Goal: Task Accomplishment & Management: Manage account settings

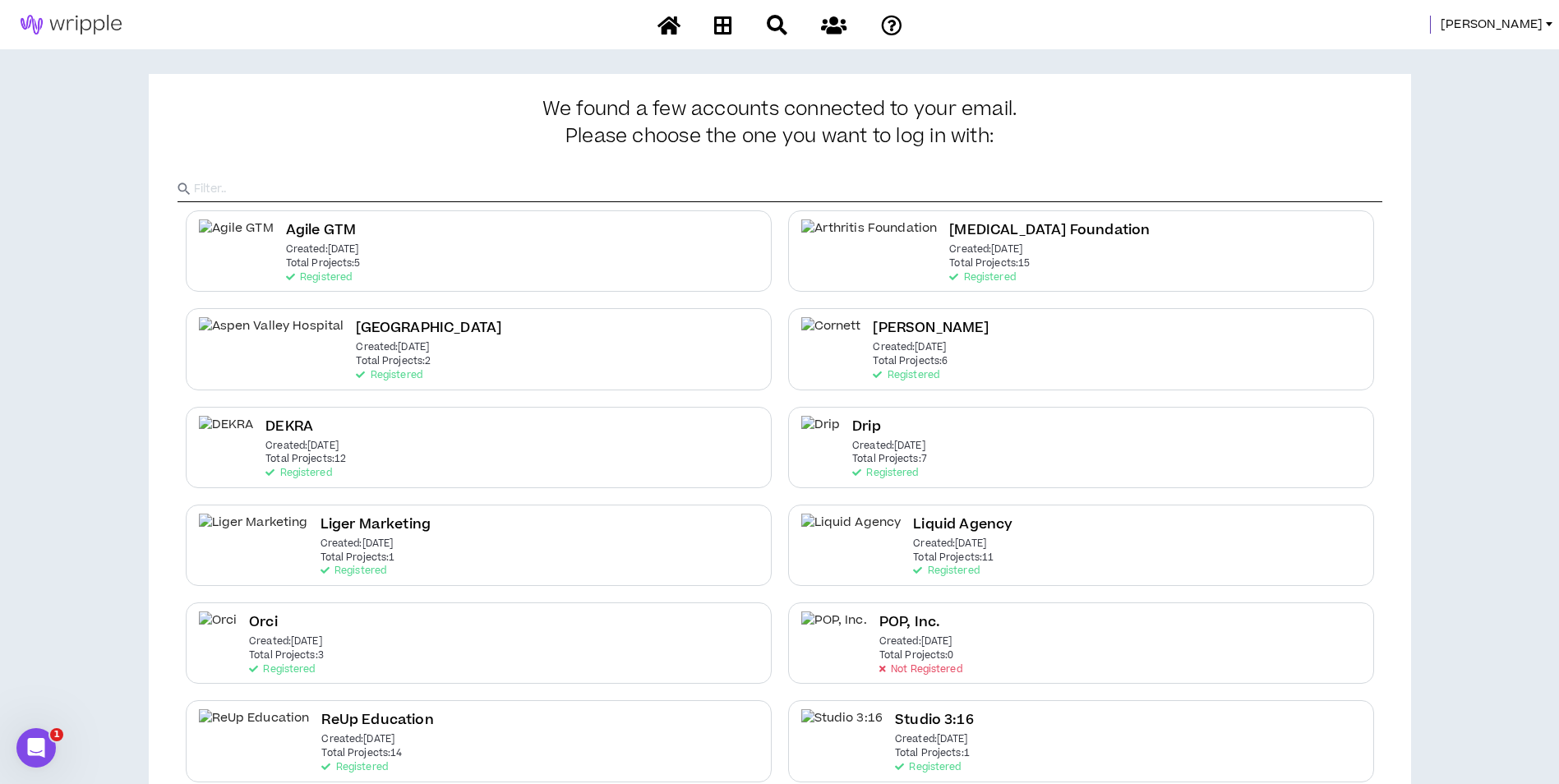
click at [1518, 31] on span "Mason" at bounding box center [1492, 25] width 102 height 18
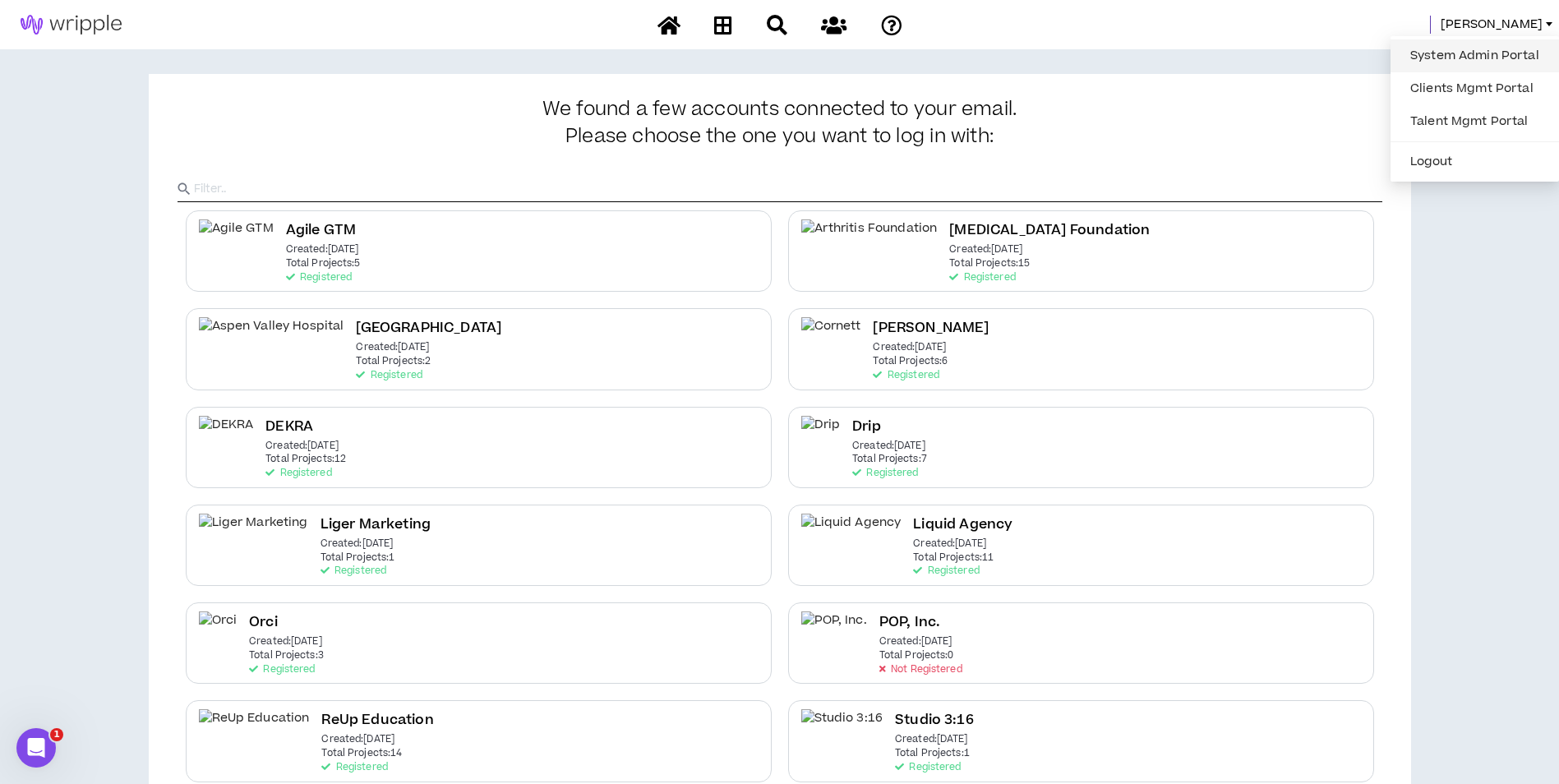
click at [1502, 53] on link "System Admin Portal" at bounding box center [1474, 56] width 148 height 25
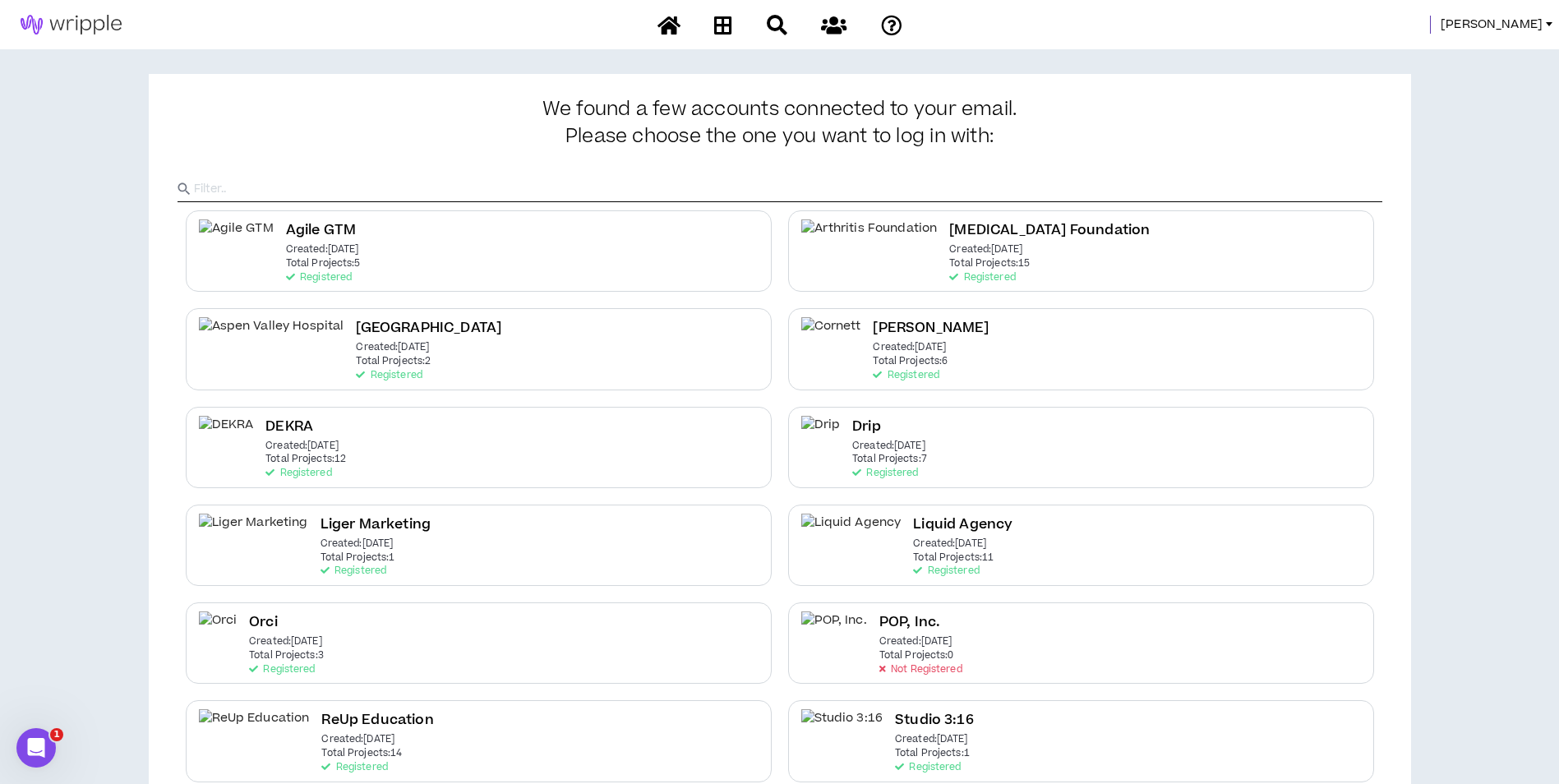
click at [1534, 27] on span "Mason" at bounding box center [1492, 25] width 102 height 18
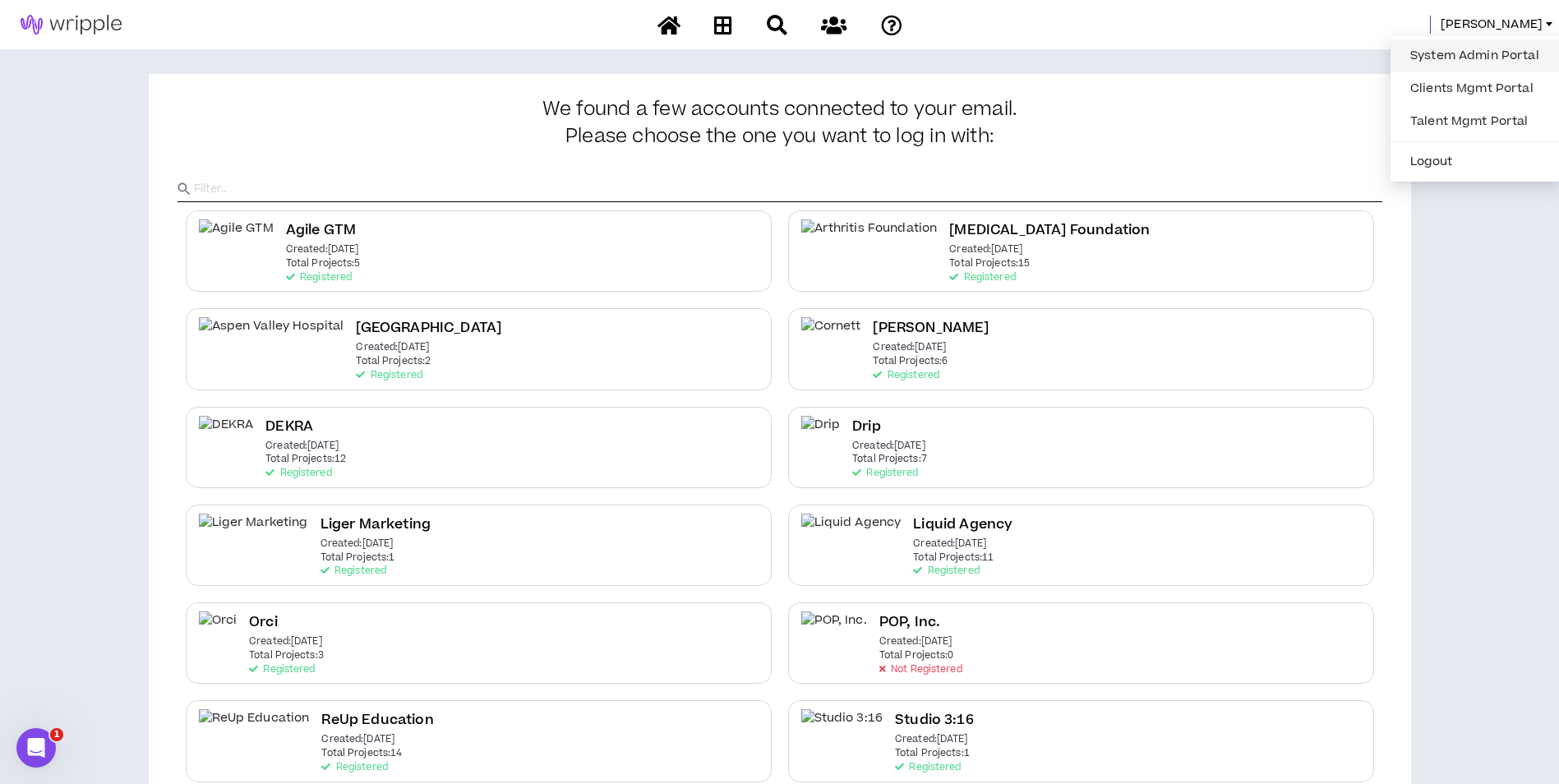
click at [1460, 51] on link "System Admin Portal" at bounding box center [1474, 56] width 148 height 25
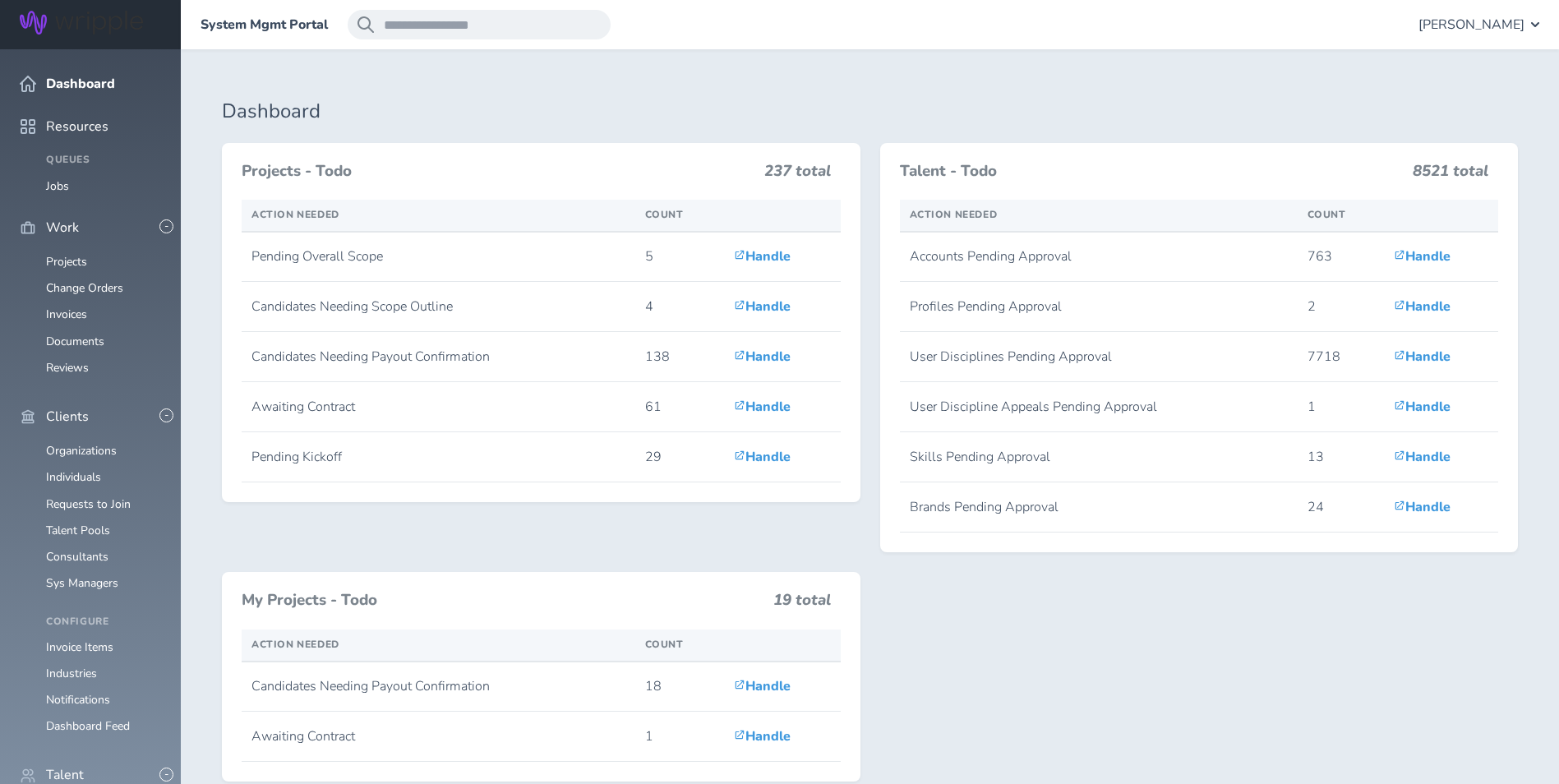
scroll to position [164, 0]
click at [99, 549] on link "Consultants" at bounding box center [77, 556] width 62 height 16
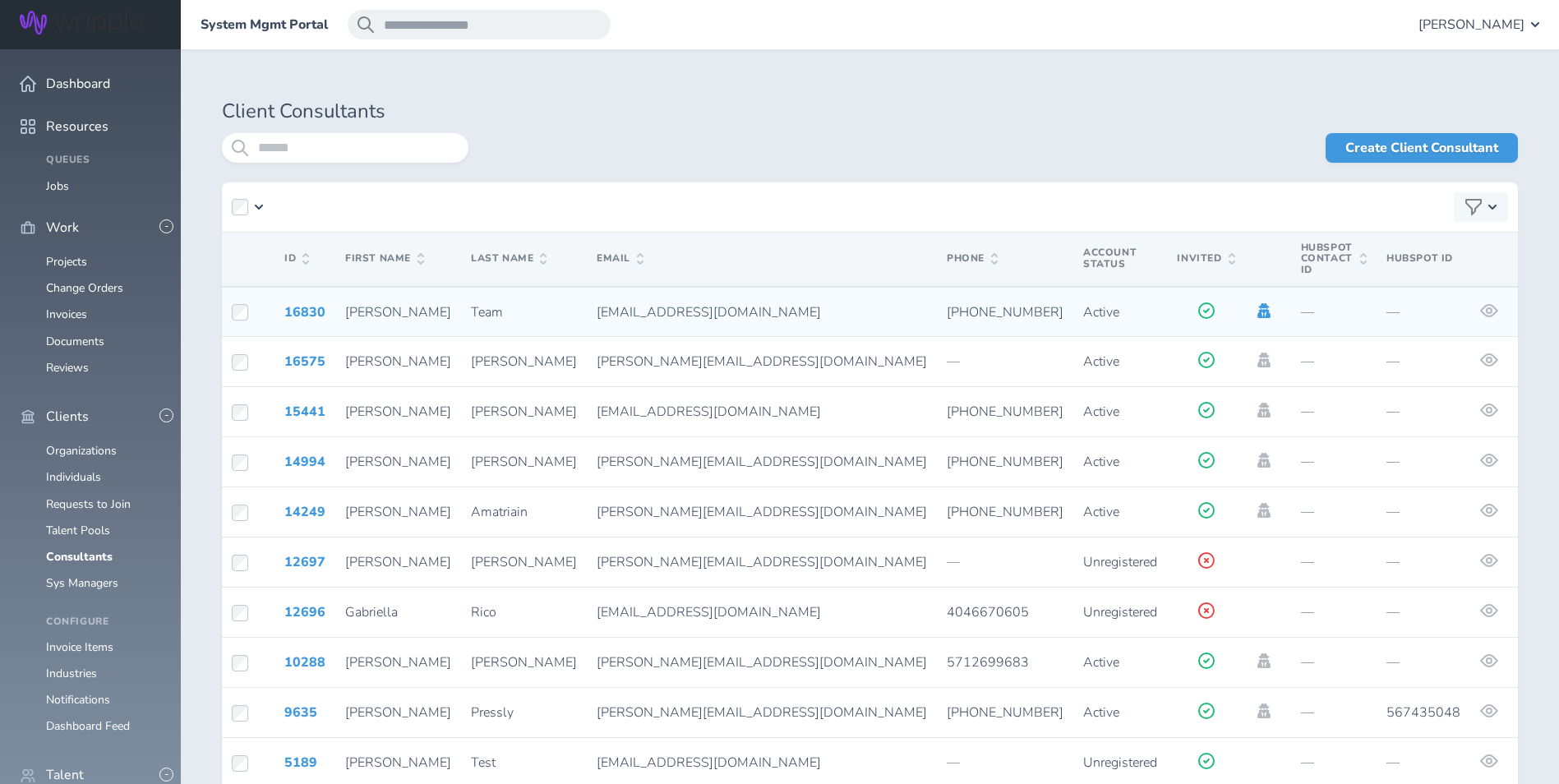
click at [1257, 303] on icon at bounding box center [1264, 311] width 13 height 15
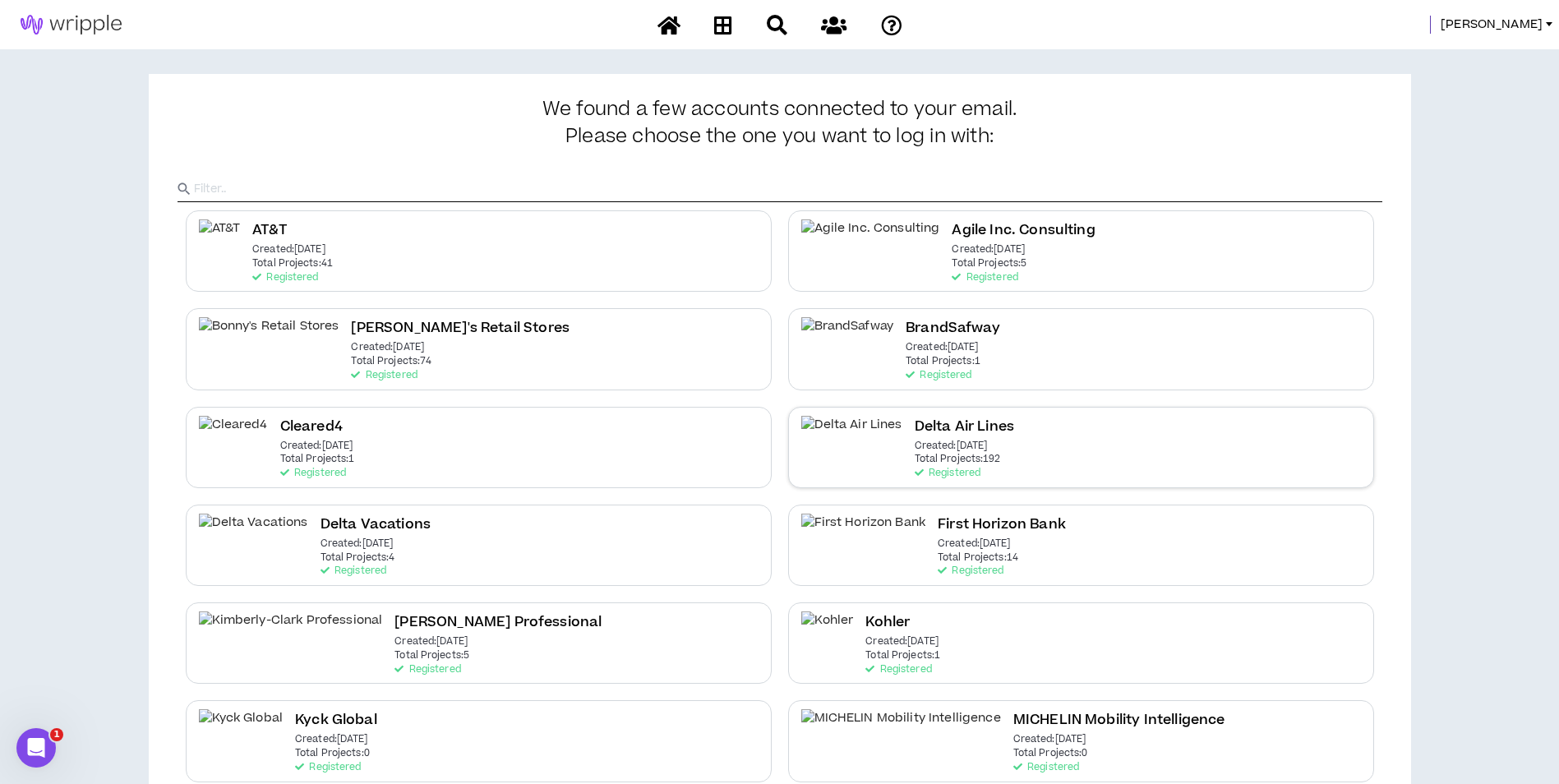
click at [927, 461] on p "Total Projects: 192" at bounding box center [958, 459] width 86 height 12
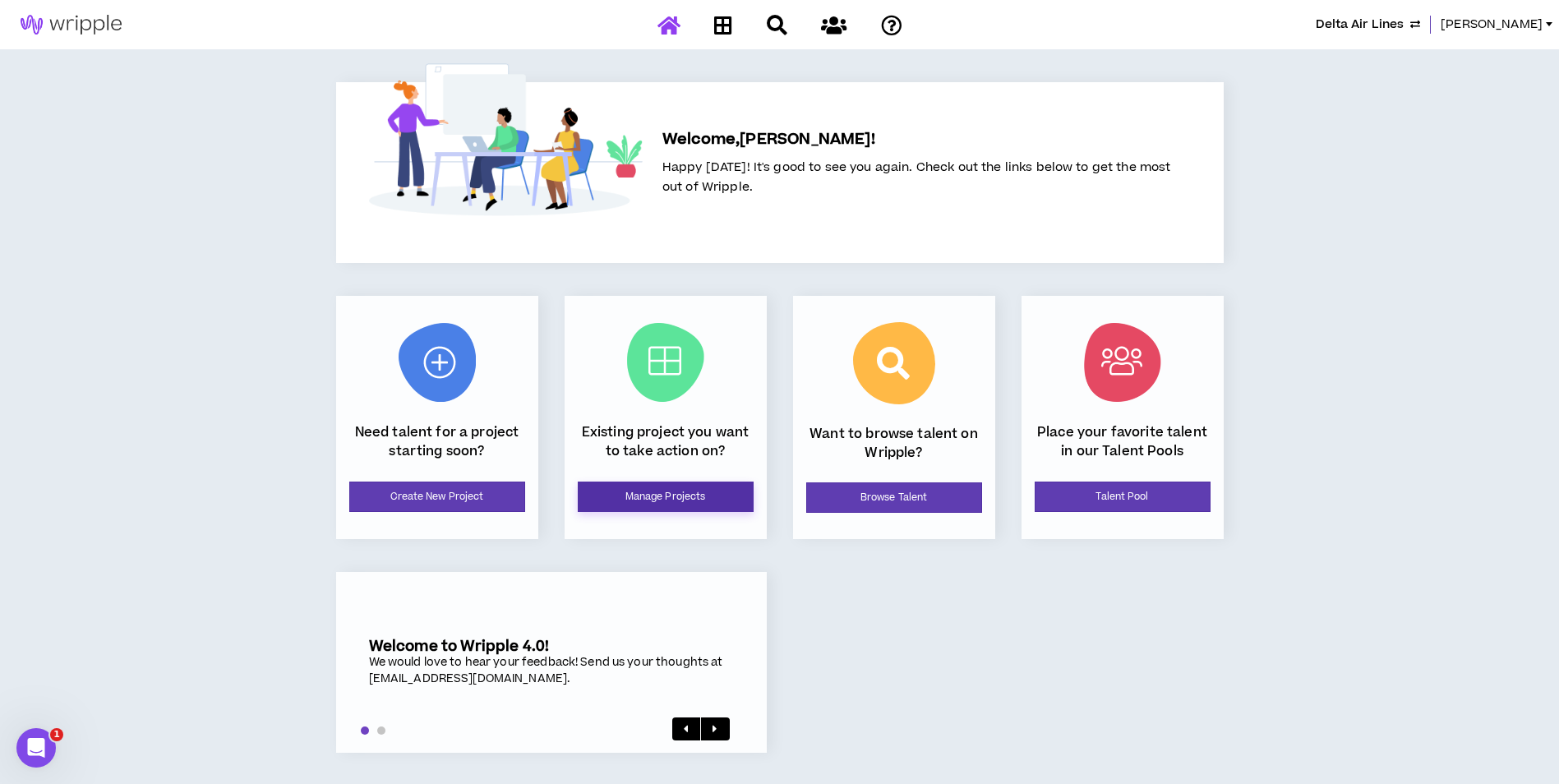
click at [638, 482] on link "Manage Projects" at bounding box center [666, 496] width 176 height 31
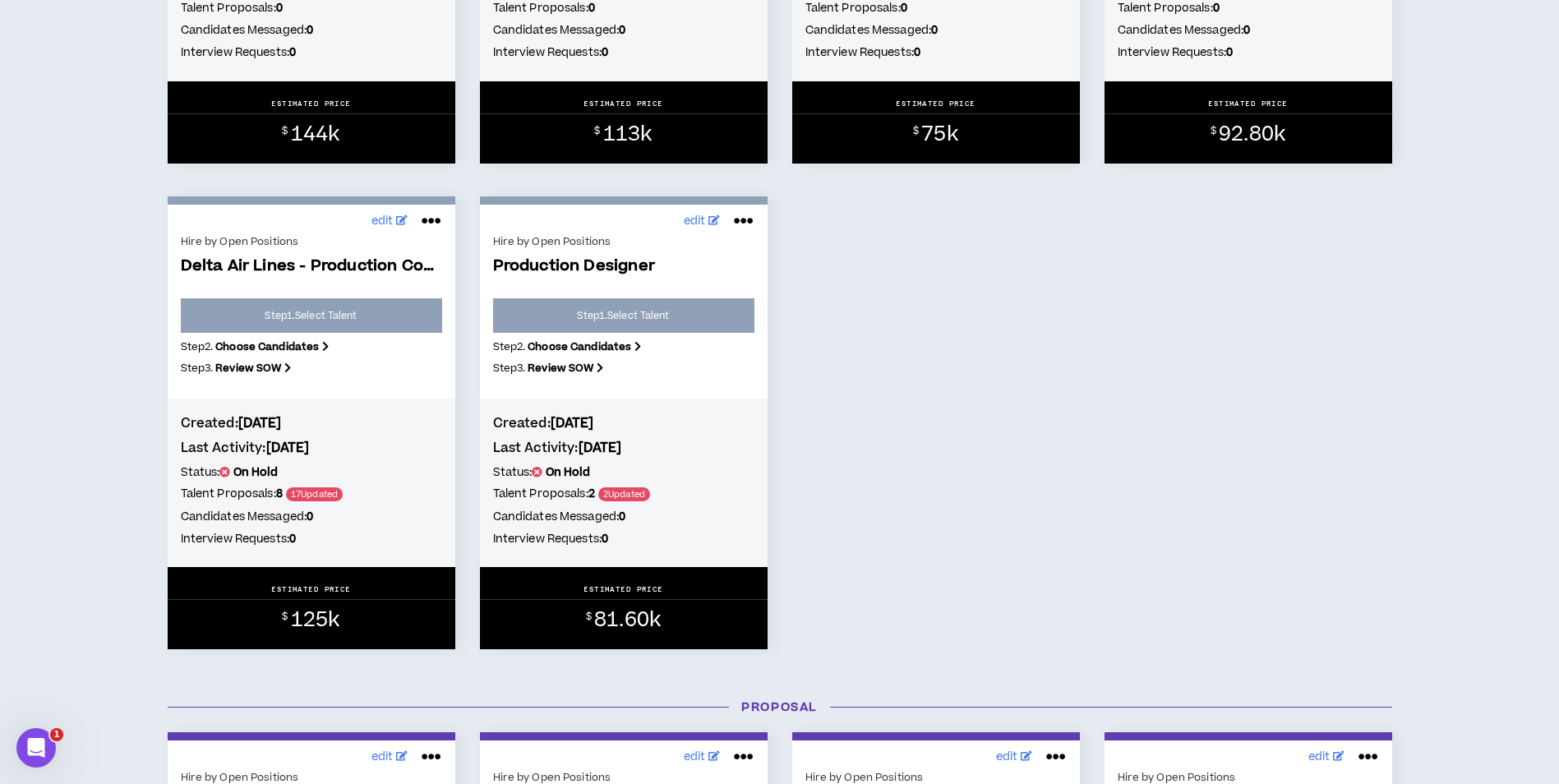
scroll to position [985, 0]
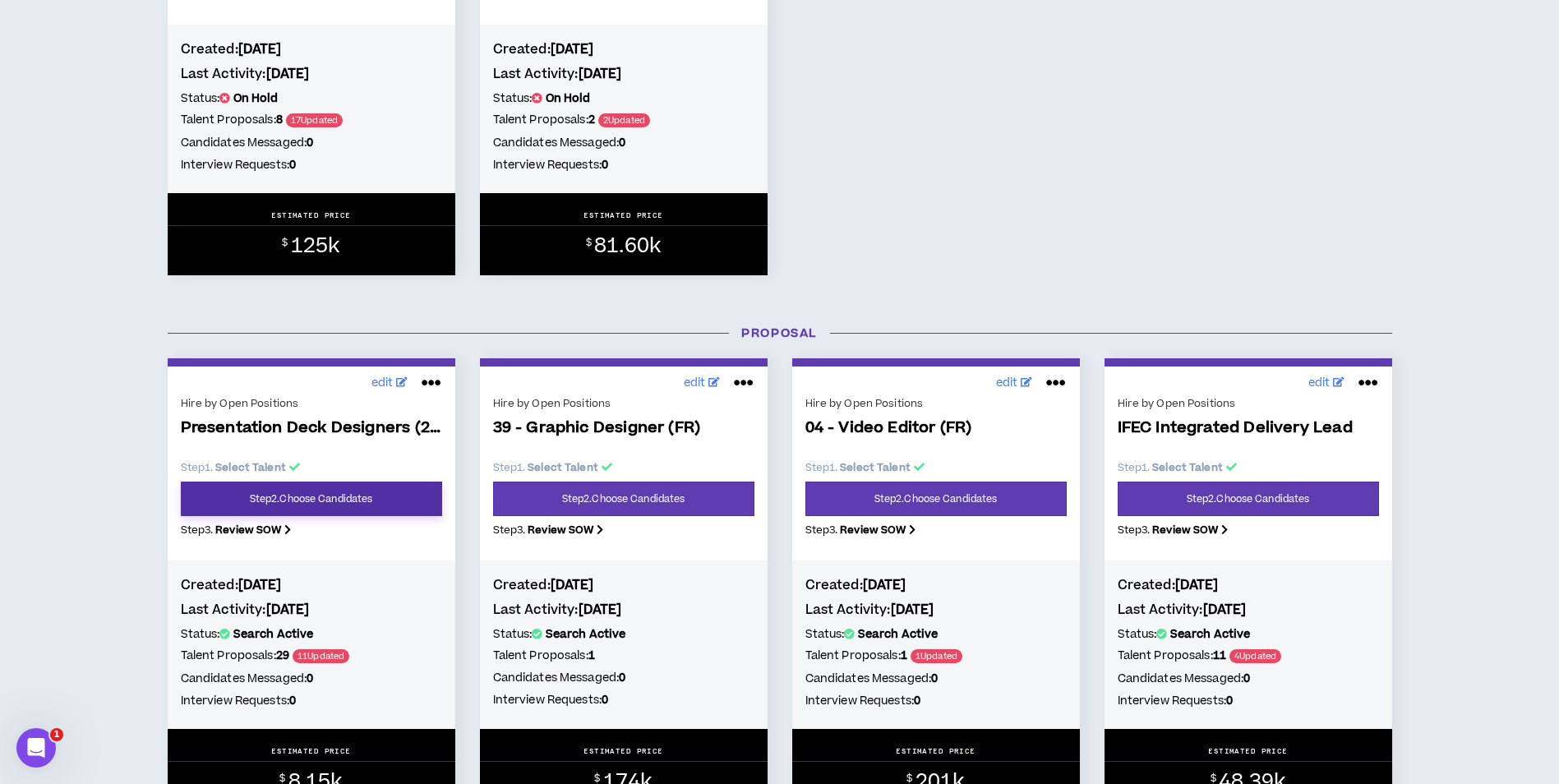
click at [366, 496] on link "Step 2 . Choose Candidates" at bounding box center [311, 499] width 261 height 35
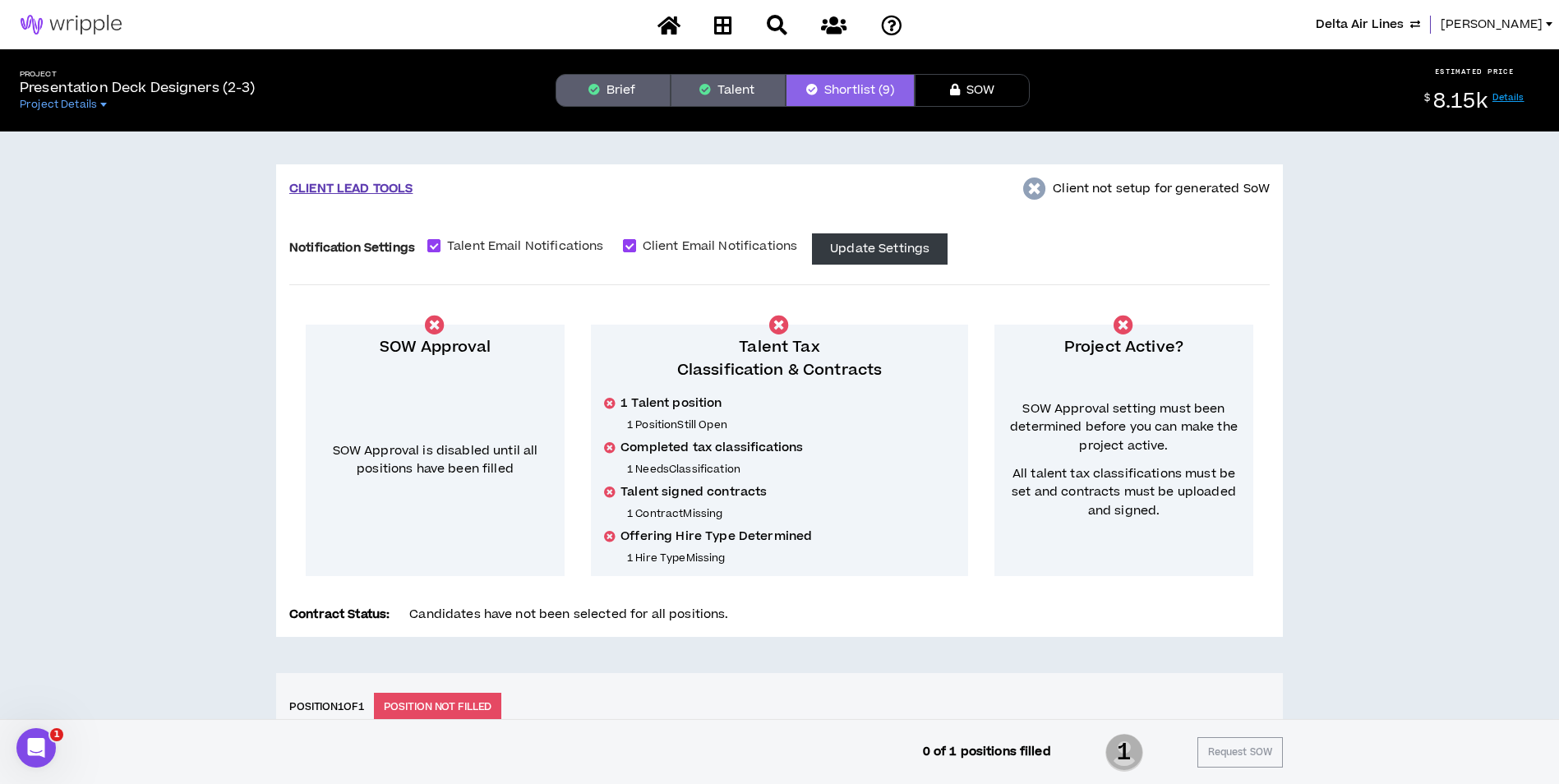
click at [1480, 23] on span "Lauren-Bridget" at bounding box center [1492, 25] width 102 height 18
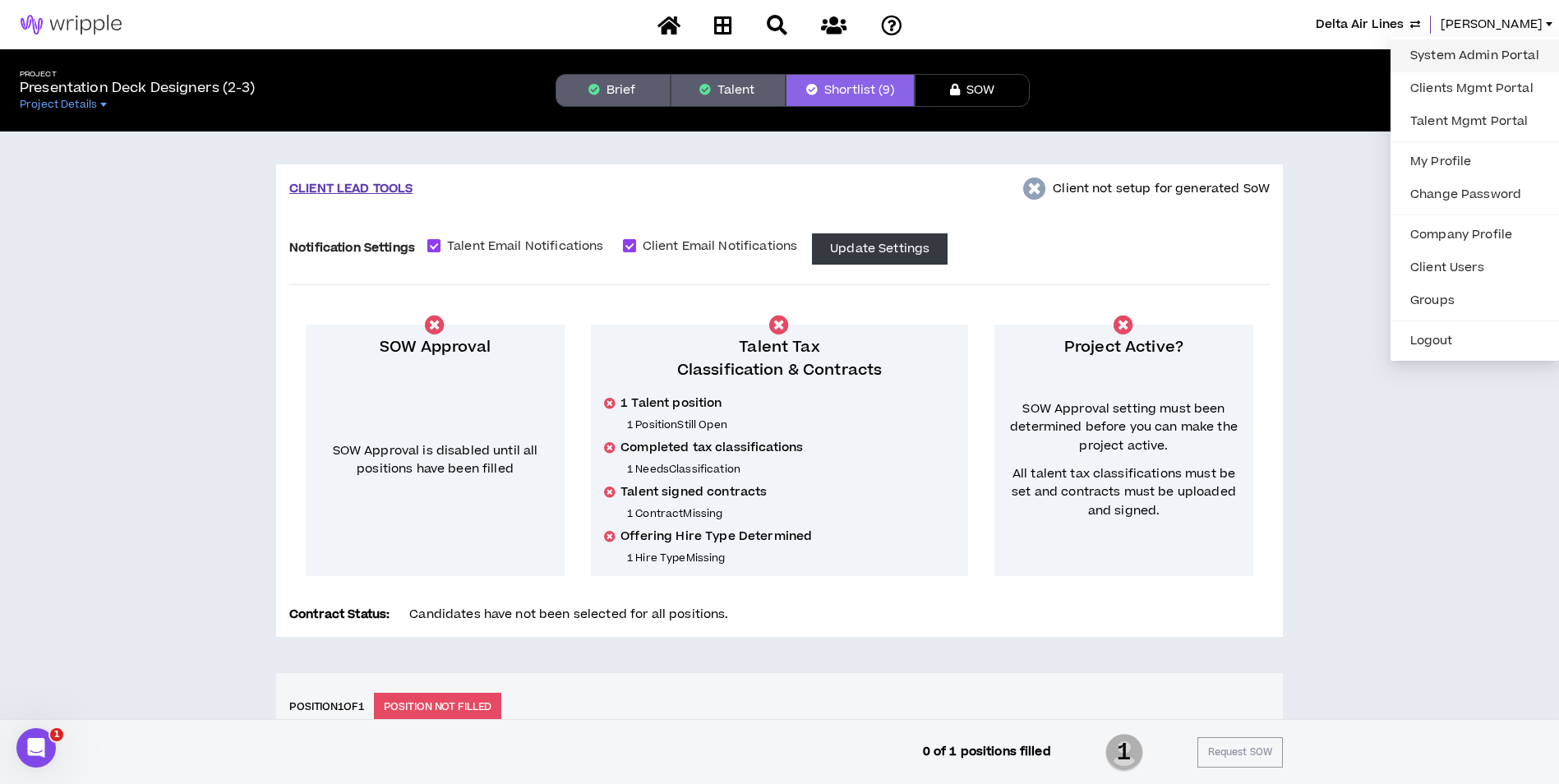
click at [1474, 55] on link "System Admin Portal" at bounding box center [1474, 56] width 148 height 25
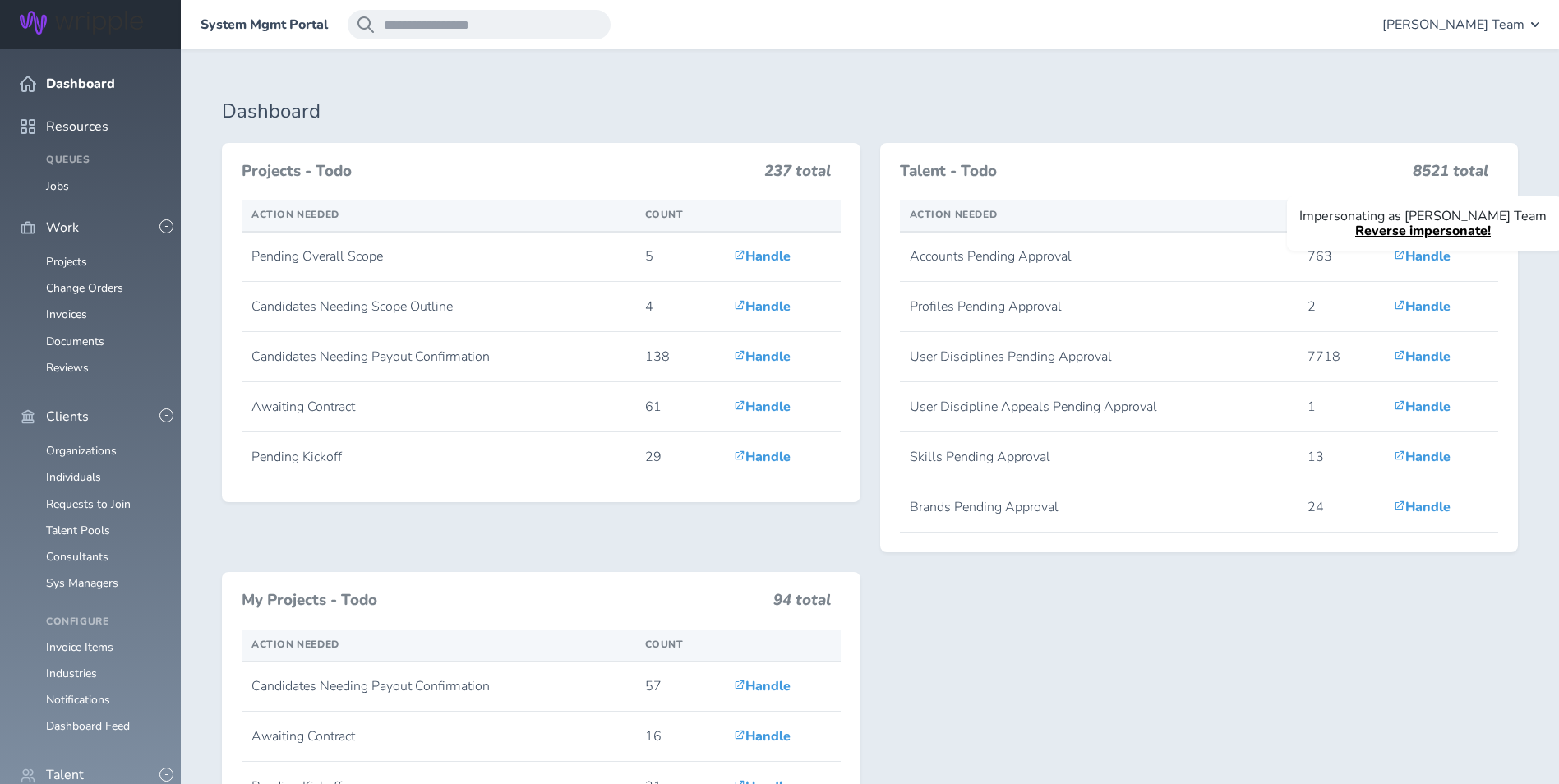
scroll to position [82, 0]
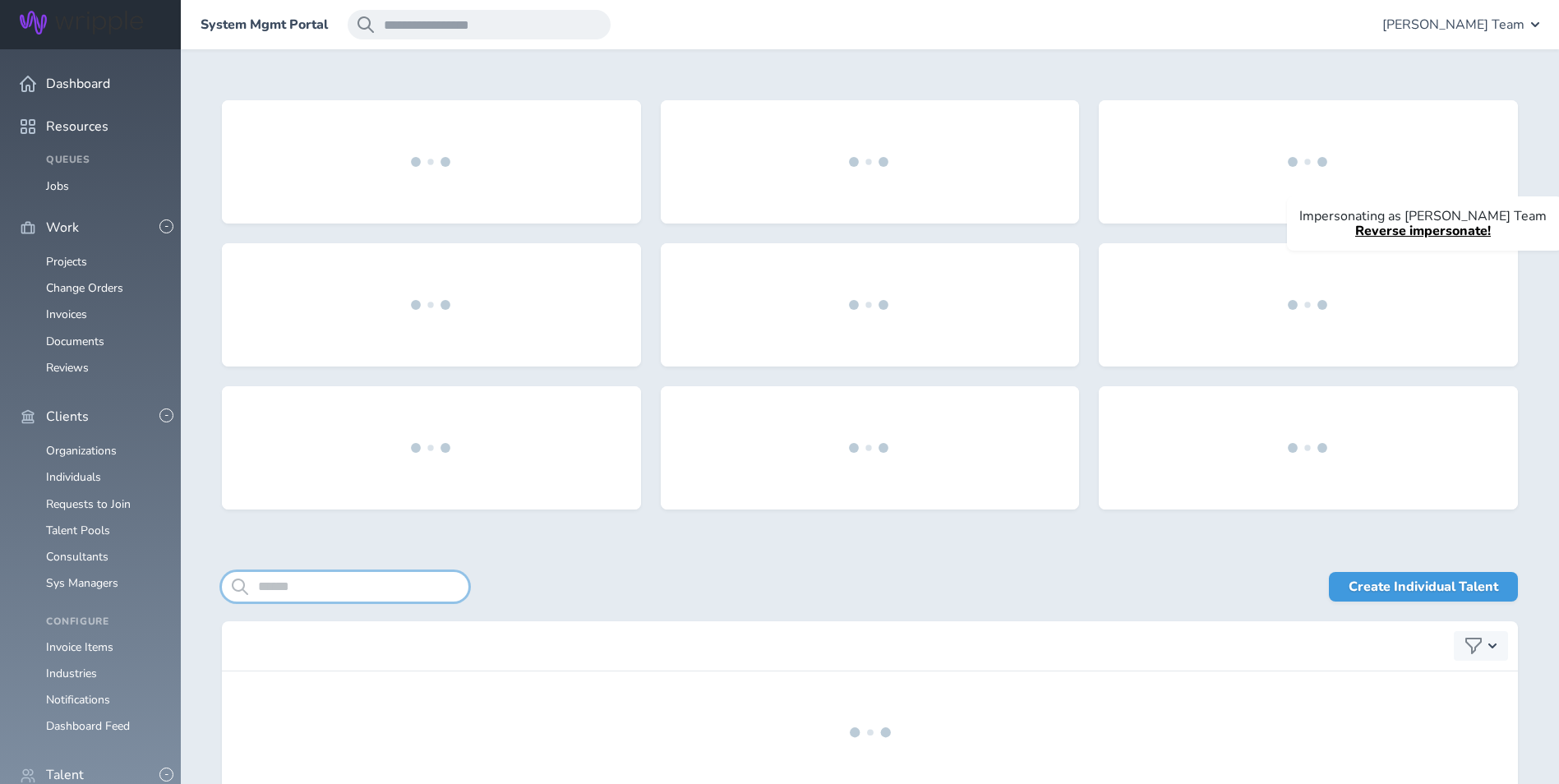
click at [357, 586] on input "search" at bounding box center [345, 587] width 246 height 30
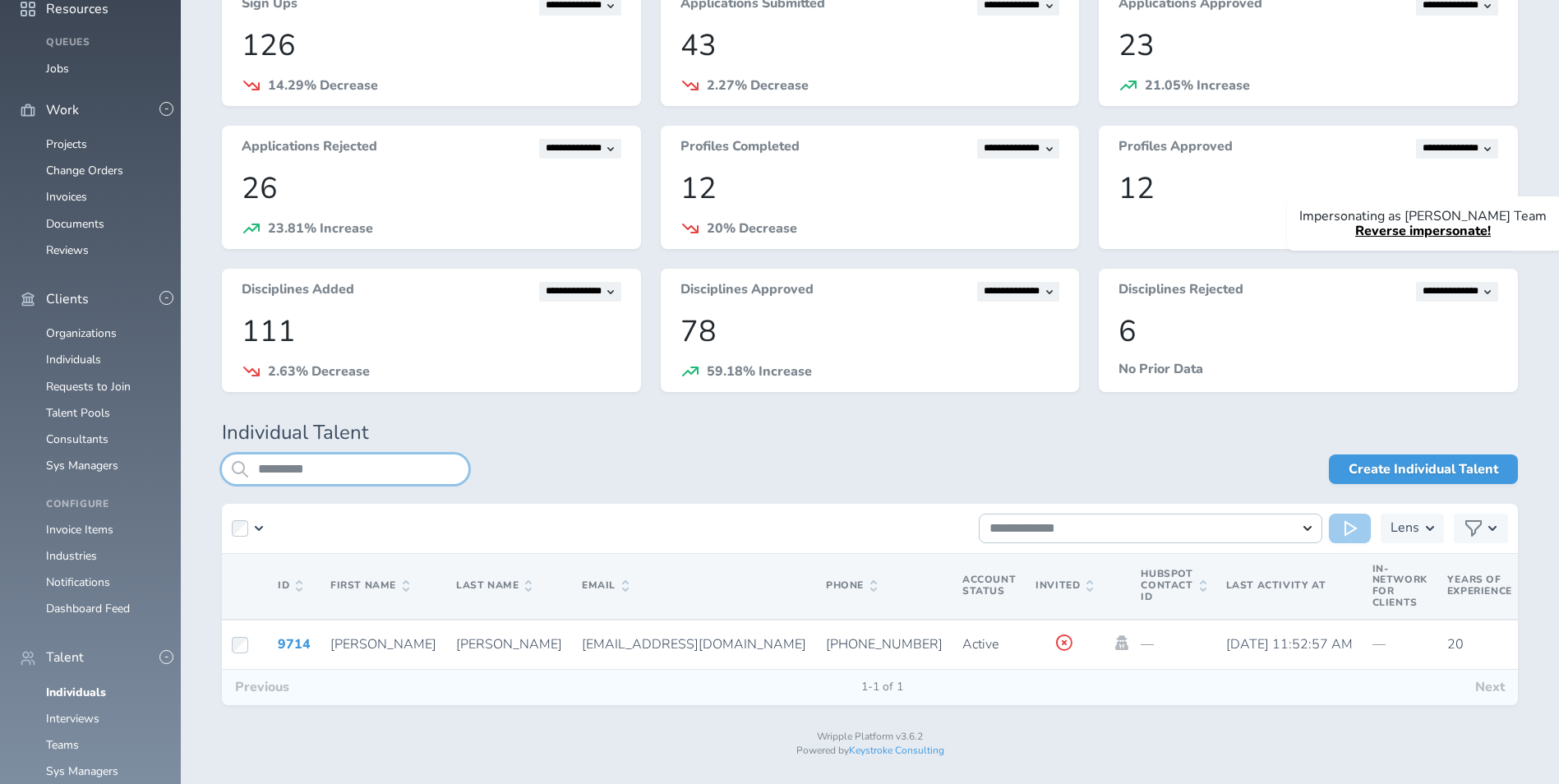
scroll to position [133, 0]
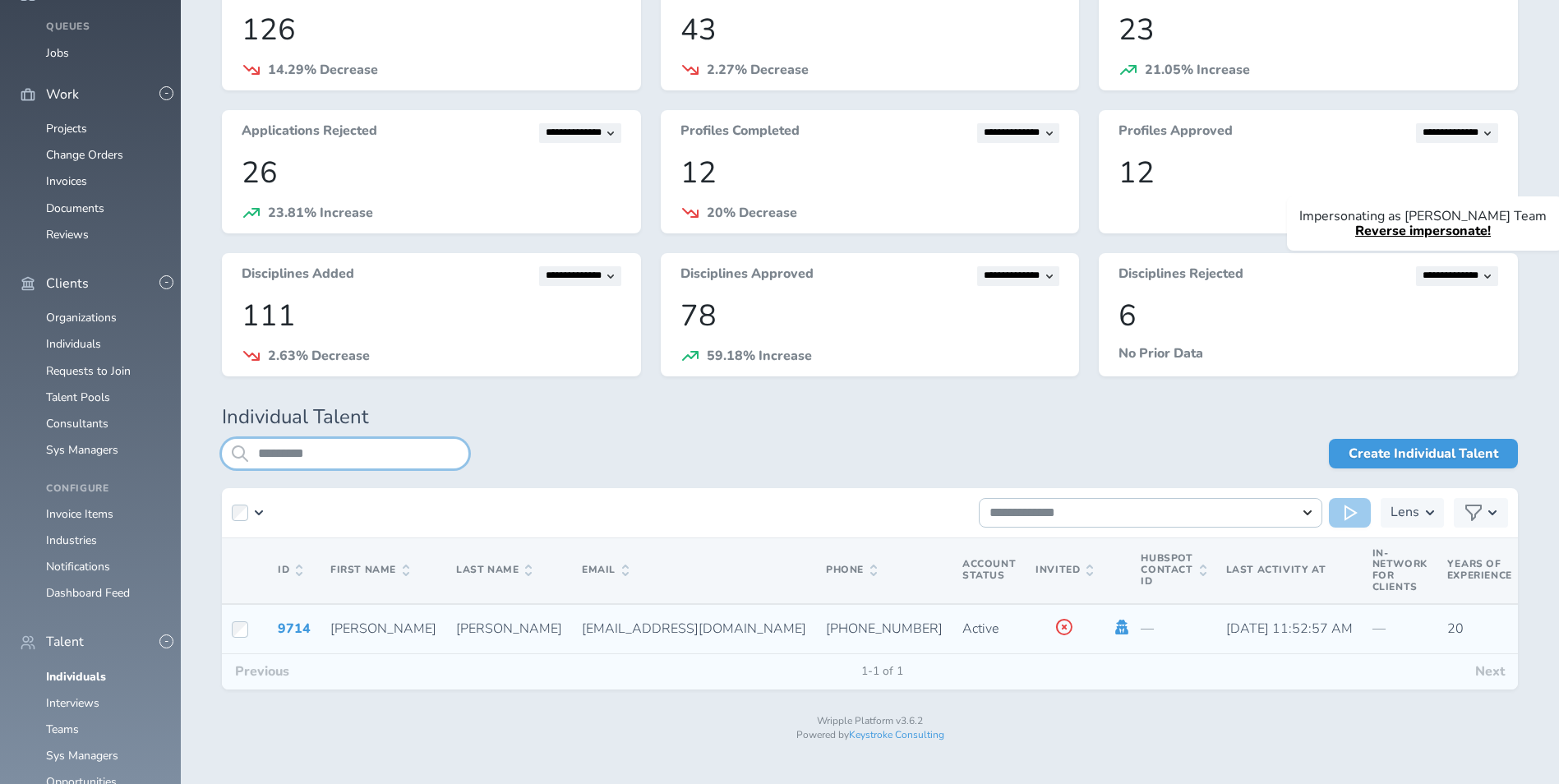
type input "*********"
click at [1113, 625] on icon at bounding box center [1122, 627] width 18 height 15
